Goal: Task Accomplishment & Management: Use online tool/utility

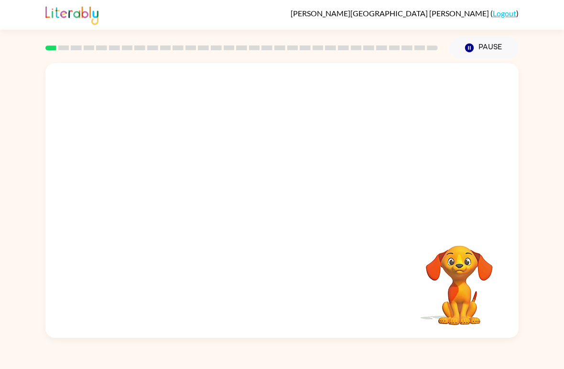
click at [410, 124] on div at bounding box center [281, 144] width 473 height 162
click at [425, 122] on div at bounding box center [281, 144] width 473 height 162
click at [480, 292] on video "Your browser must support playing .mp4 files to use Literably. Please try using…" at bounding box center [460, 279] width 96 height 96
click at [479, 292] on video "Your browser must support playing .mp4 files to use Literably. Please try using…" at bounding box center [460, 279] width 96 height 96
click at [476, 322] on video "Your browser must support playing .mp4 files to use Literably. Please try using…" at bounding box center [460, 279] width 96 height 96
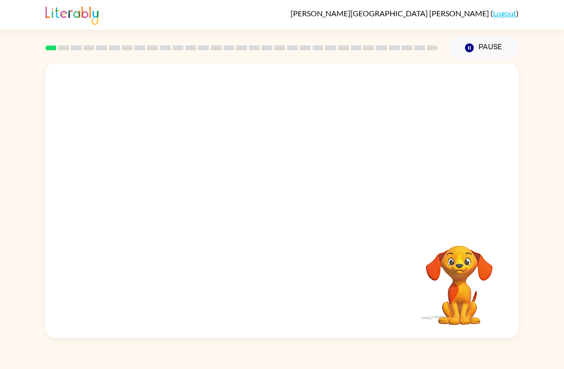
click at [479, 356] on div "[PERSON_NAME] ( Logout ) Pause Pause Your browser must support playing .mp4 fil…" at bounding box center [282, 184] width 564 height 369
click at [494, 358] on div "[PERSON_NAME] ( Logout ) Pause Pause Your browser must support playing .mp4 fil…" at bounding box center [282, 184] width 564 height 369
click at [480, 360] on div "[PERSON_NAME] ( Logout ) Pause Pause Your browser must support playing .mp4 fil…" at bounding box center [282, 184] width 564 height 369
click at [478, 353] on div "[PERSON_NAME] ( Logout ) Pause Pause Your browser must support playing .mp4 fil…" at bounding box center [282, 184] width 564 height 369
click at [272, 210] on button "button" at bounding box center [282, 205] width 61 height 35
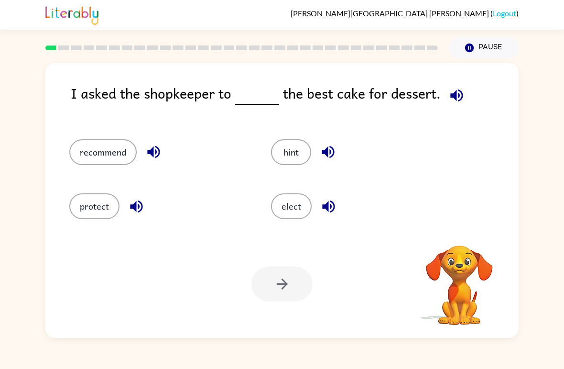
click at [247, 219] on div "protect" at bounding box center [159, 206] width 180 height 26
click at [104, 160] on button "recommend" at bounding box center [102, 152] width 67 height 26
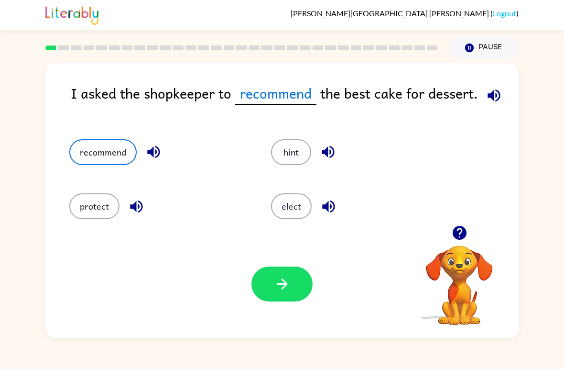
click at [274, 300] on button "button" at bounding box center [282, 283] width 61 height 35
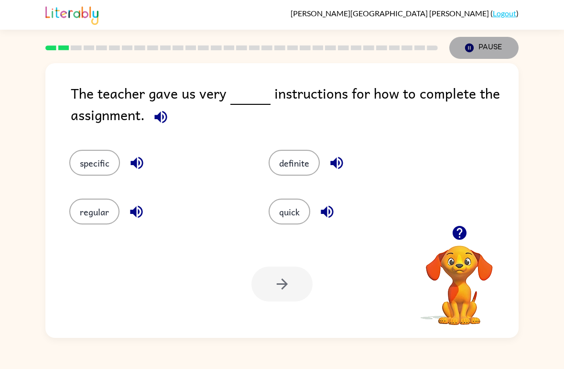
click at [501, 51] on button "Pause Pause" at bounding box center [484, 48] width 69 height 22
